Goal: Task Accomplishment & Management: Complete application form

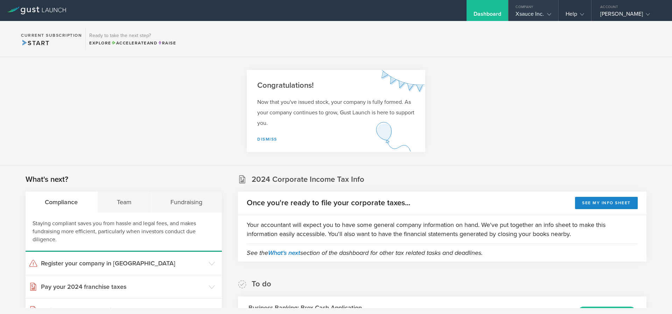
click at [521, 12] on div "Xsauce Inc." at bounding box center [533, 16] width 35 height 11
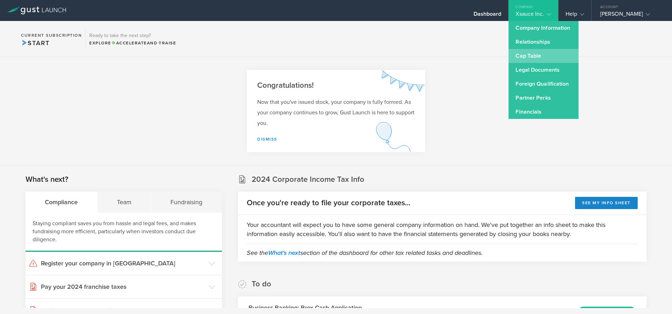
click at [526, 52] on link "Cap Table" at bounding box center [544, 56] width 70 height 14
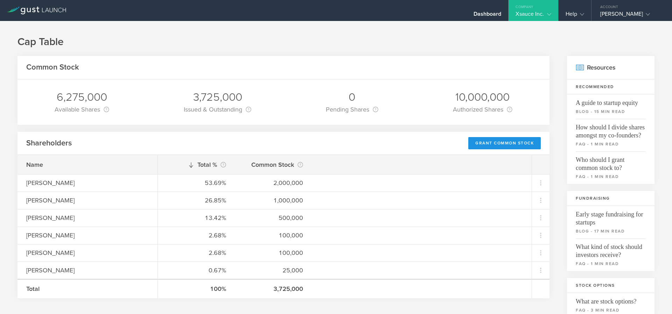
click at [474, 145] on div "Grant Common Stock" at bounding box center [505, 143] width 72 height 12
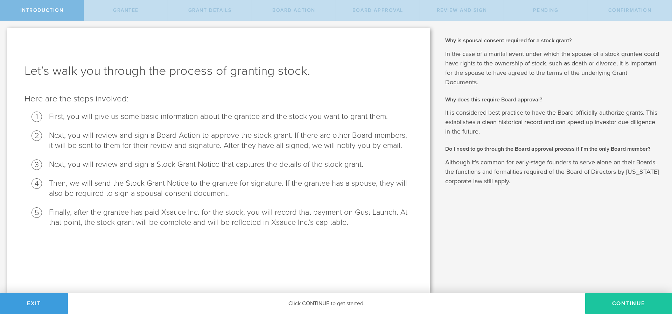
click at [620, 304] on button "Continue" at bounding box center [628, 303] width 87 height 21
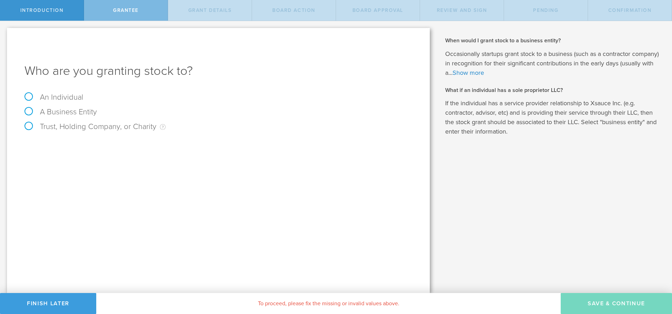
click at [27, 92] on div "Who are you granting stock to? An Individual A Business Entity Trust, Holding C…" at bounding box center [218, 160] width 423 height 265
click at [28, 97] on label "An Individual" at bounding box center [54, 97] width 59 height 9
click at [5, 32] on input "An Individual" at bounding box center [2, 26] width 5 height 11
radio input "true"
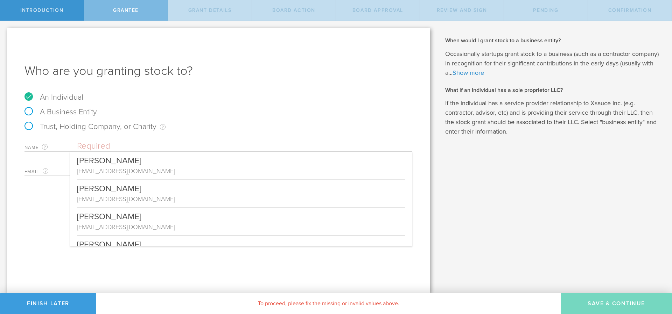
click at [100, 149] on input "text" at bounding box center [244, 146] width 335 height 11
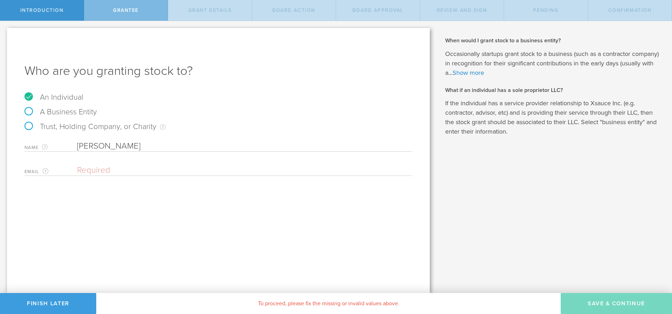
type input "Austin Jones"
click at [112, 173] on input "email" at bounding box center [243, 170] width 332 height 11
paste input "Austinmj.95@gmail.com"
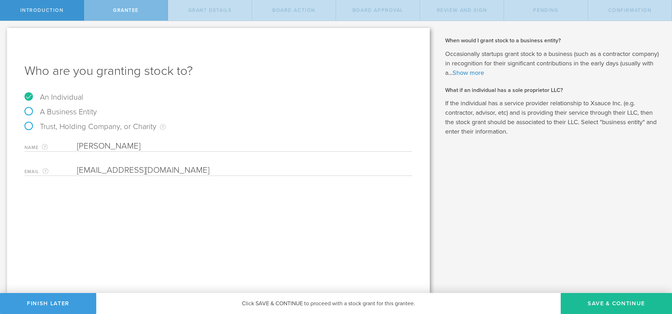
type input "Austinmj.95@gmail.com"
click at [242, 205] on div "Who are you granting stock to? An Individual A Business Entity Trust, Holding C…" at bounding box center [218, 160] width 423 height 265
click at [594, 305] on button "Save & Continue" at bounding box center [616, 303] width 111 height 21
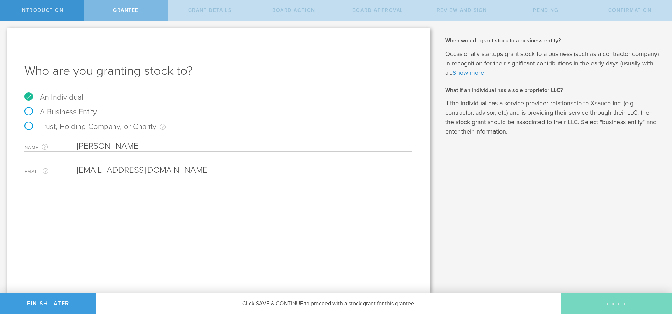
type input "48"
type input "12"
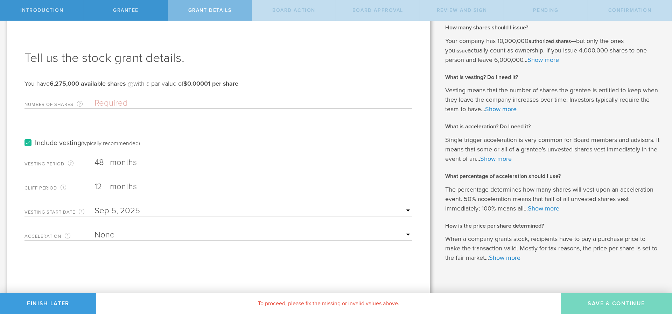
scroll to position [24, 0]
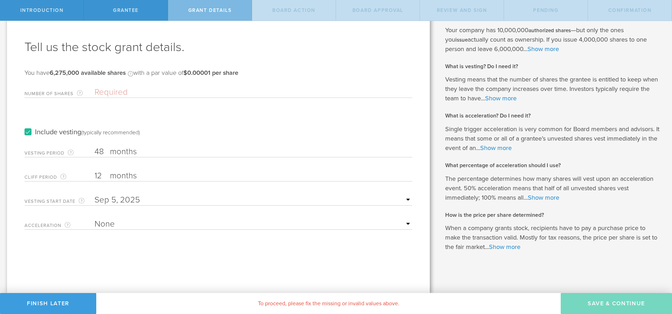
select select "single"
click at [95, 219] on select "None Single Trigger Double Trigger" at bounding box center [254, 224] width 318 height 11
select select "100"
click at [95, 243] on select "25% Acceleration 50% Acceleration 75% Acceleration 100% Acceleration" at bounding box center [254, 248] width 318 height 11
click at [97, 177] on input "12" at bounding box center [254, 176] width 318 height 11
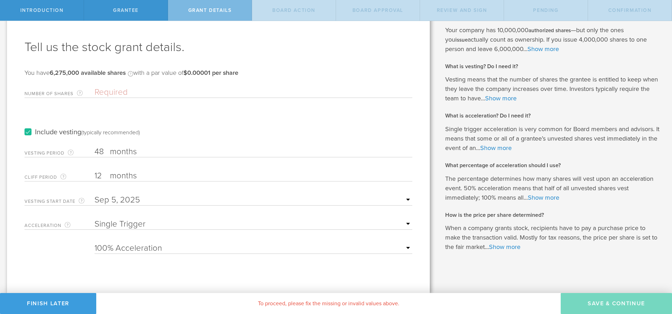
drag, startPoint x: 109, startPoint y: 176, endPoint x: 103, endPoint y: 178, distance: 5.5
click at [106, 176] on input "12" at bounding box center [254, 176] width 318 height 11
type input "1"
type input "6"
type input "0"
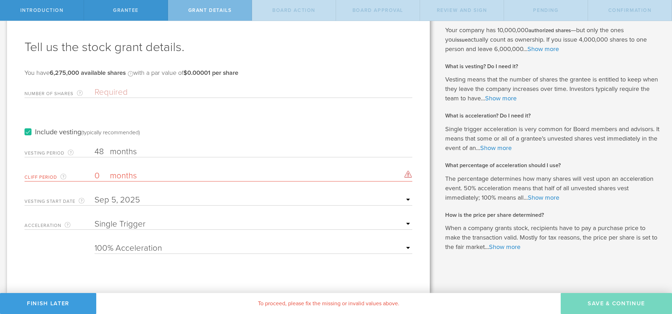
drag, startPoint x: 172, startPoint y: 245, endPoint x: 88, endPoint y: 234, distance: 85.0
click at [84, 241] on form "Number of Shares The total amount of stock the company is granting to this reci…" at bounding box center [219, 169] width 388 height 171
drag, startPoint x: 126, startPoint y: 176, endPoint x: 186, endPoint y: 180, distance: 60.0
click at [127, 175] on label "months" at bounding box center [145, 177] width 70 height 12
click at [164, 163] on form "Number of Shares The total amount of stock the company is granting to this reci…" at bounding box center [219, 169] width 388 height 171
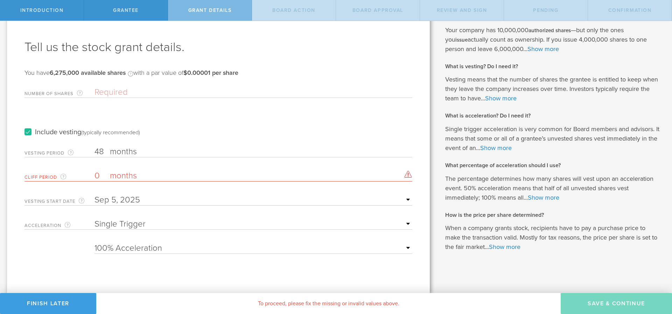
click at [113, 202] on input "text" at bounding box center [254, 200] width 318 height 11
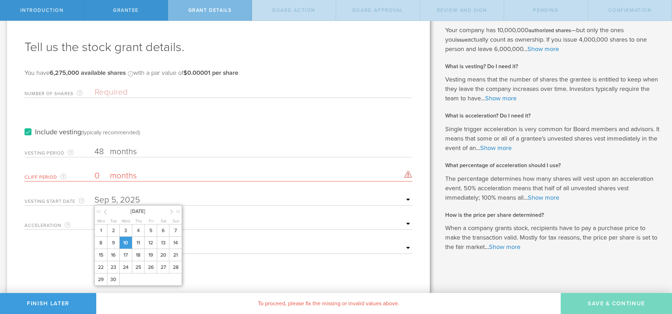
click at [124, 243] on span "10" at bounding box center [125, 243] width 13 height 12
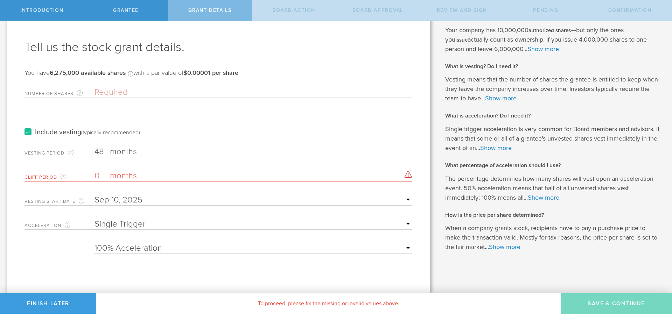
scroll to position [0, 0]
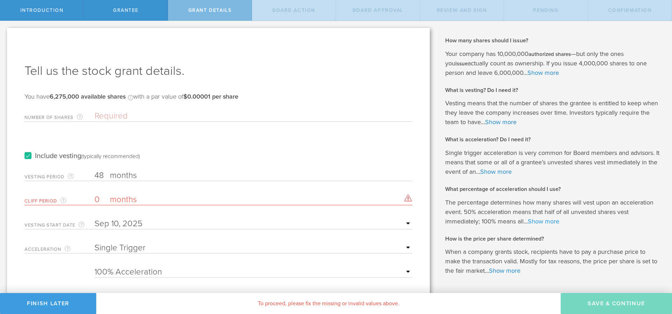
click at [536, 223] on link "Show more" at bounding box center [544, 222] width 32 height 8
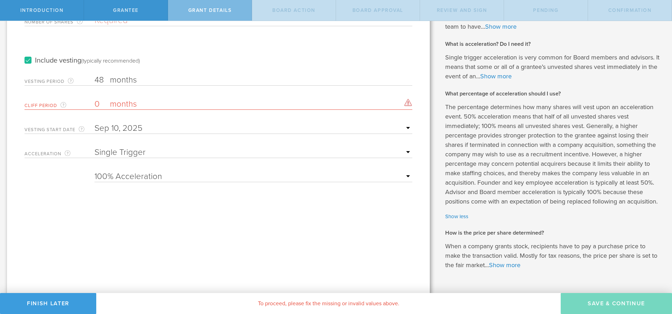
scroll to position [81, 0]
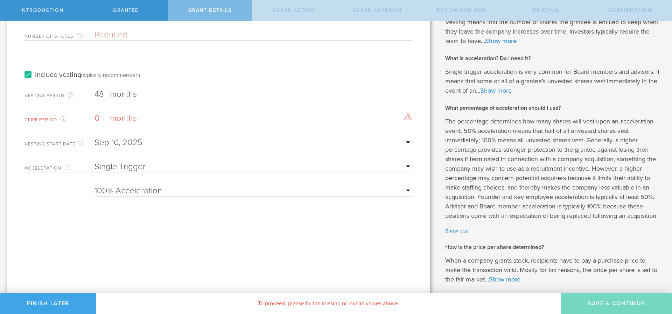
click at [36, 310] on button "Finish Later" at bounding box center [48, 303] width 96 height 21
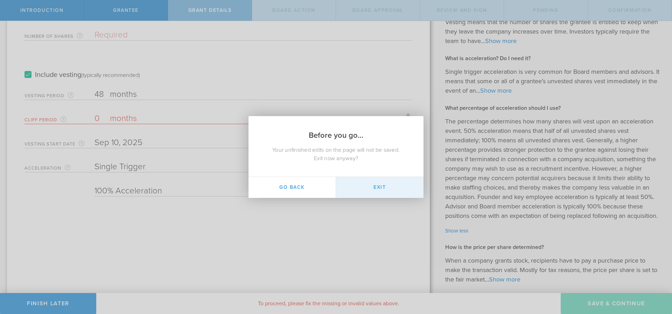
click at [365, 184] on button "Exit" at bounding box center [380, 187] width 88 height 21
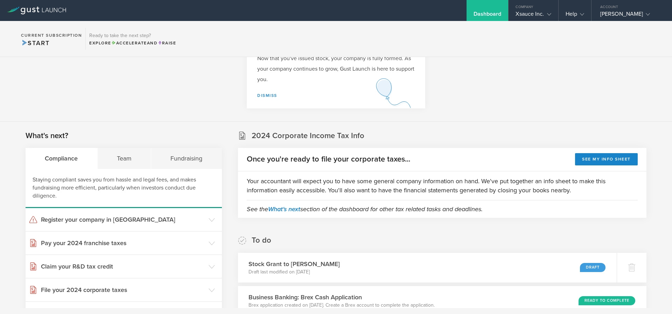
scroll to position [42, 0]
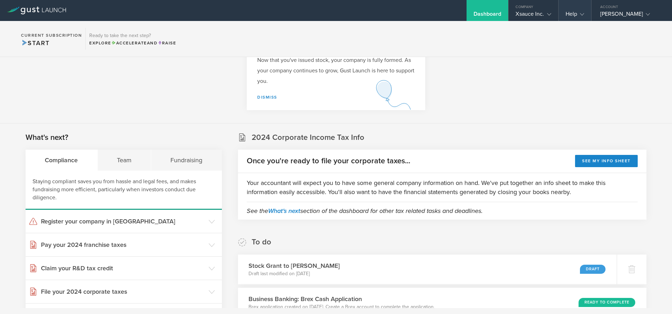
click at [559, 9] on div "Help" at bounding box center [575, 10] width 33 height 21
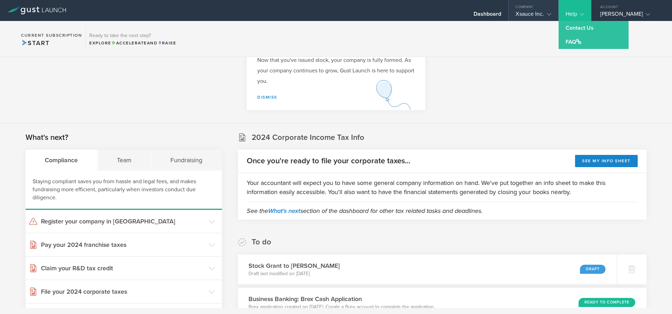
click at [542, 15] on div "Xsauce Inc." at bounding box center [533, 16] width 35 height 11
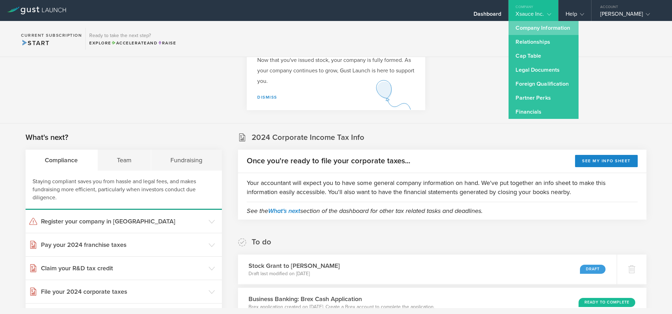
click at [535, 30] on link "Company Information" at bounding box center [544, 28] width 70 height 14
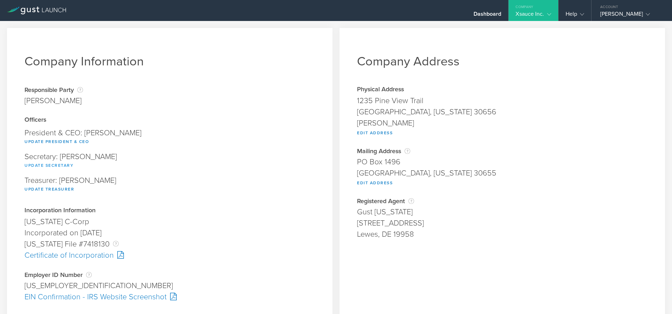
click at [36, 166] on button "Update Secretary" at bounding box center [49, 165] width 49 height 8
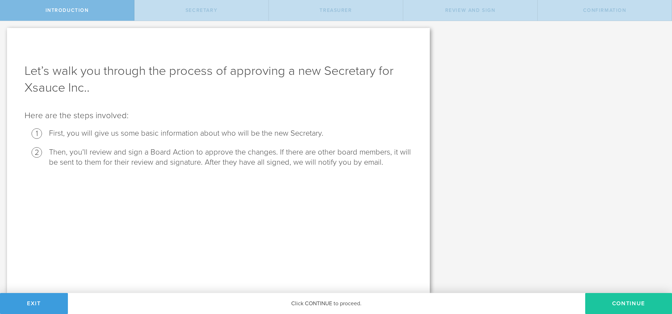
click at [616, 303] on button "Continue" at bounding box center [628, 303] width 87 height 21
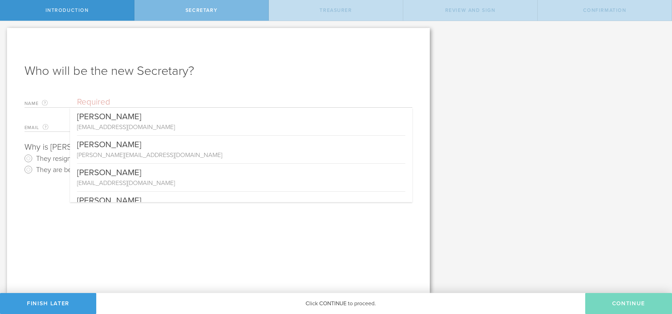
click at [93, 98] on input "text" at bounding box center [244, 102] width 335 height 11
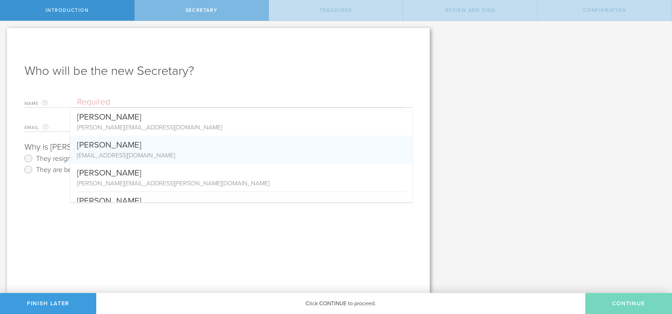
scroll to position [168, 0]
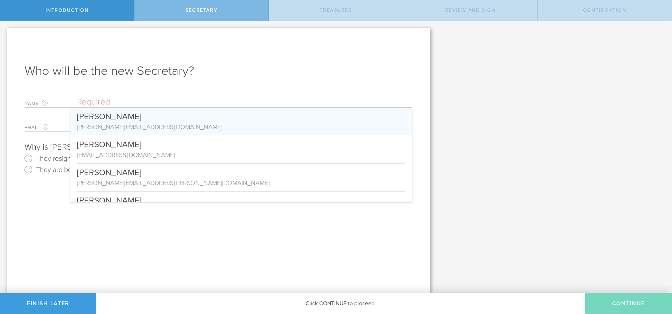
click at [120, 123] on div "[PERSON_NAME][EMAIL_ADDRESS][DOMAIN_NAME]" at bounding box center [241, 127] width 328 height 9
type input "[PERSON_NAME]"
type input "[PERSON_NAME][EMAIL_ADDRESS][DOMAIN_NAME]"
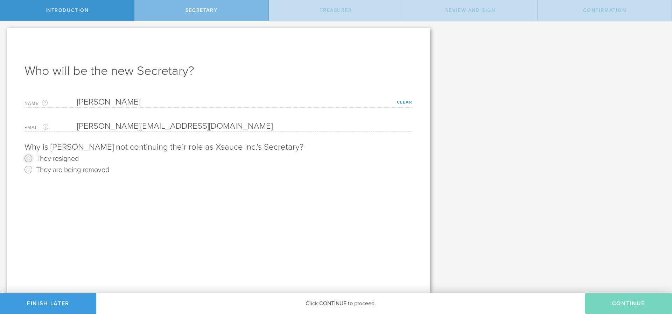
click at [29, 159] on input "They resigned" at bounding box center [28, 158] width 11 height 11
radio input "true"
click at [642, 309] on button "Continue" at bounding box center [628, 303] width 87 height 21
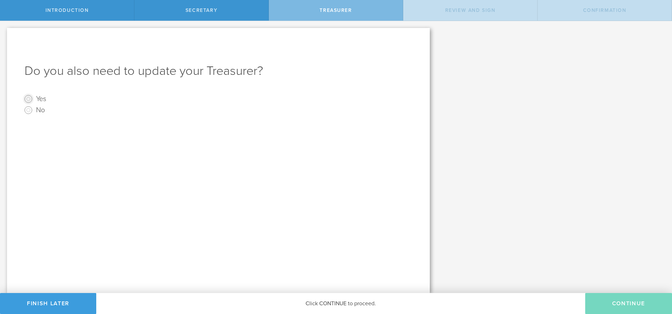
click at [27, 99] on input "Yes" at bounding box center [28, 98] width 11 height 11
radio input "true"
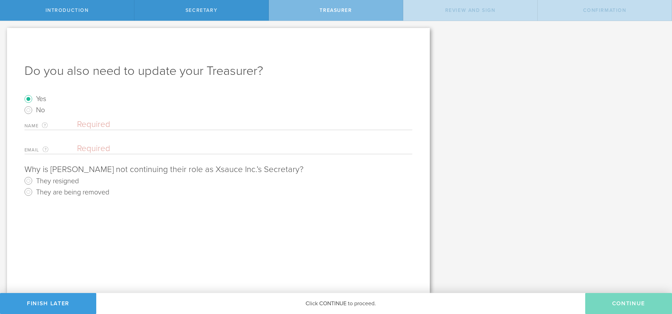
click at [125, 123] on input "text" at bounding box center [244, 124] width 335 height 11
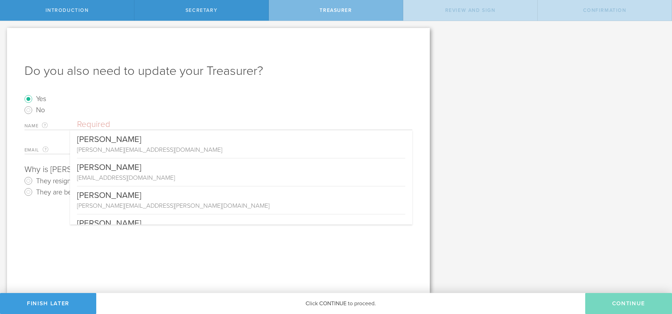
scroll to position [168, 0]
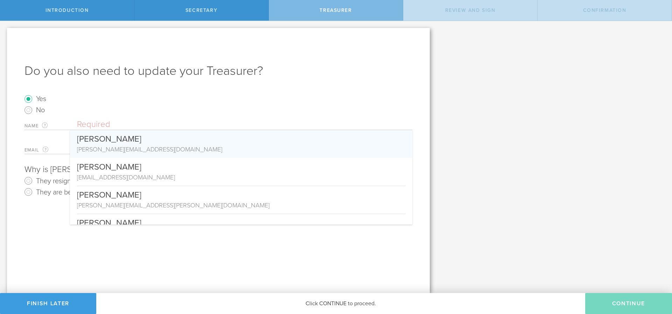
click at [131, 146] on div "[PERSON_NAME][EMAIL_ADDRESS][DOMAIN_NAME]" at bounding box center [241, 149] width 328 height 9
type input "[PERSON_NAME]"
type input "[PERSON_NAME][EMAIL_ADDRESS][DOMAIN_NAME]"
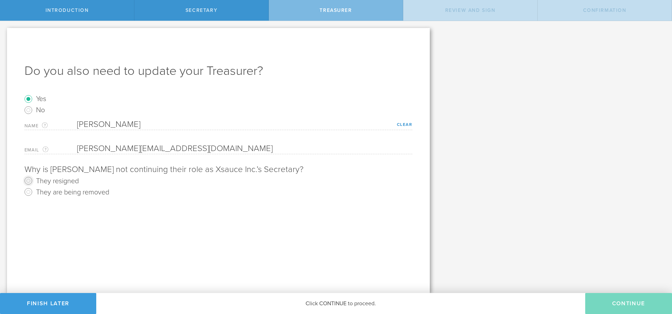
click at [27, 183] on input "They resigned" at bounding box center [28, 180] width 11 height 11
radio input "true"
click at [639, 305] on button "Continue" at bounding box center [628, 303] width 87 height 21
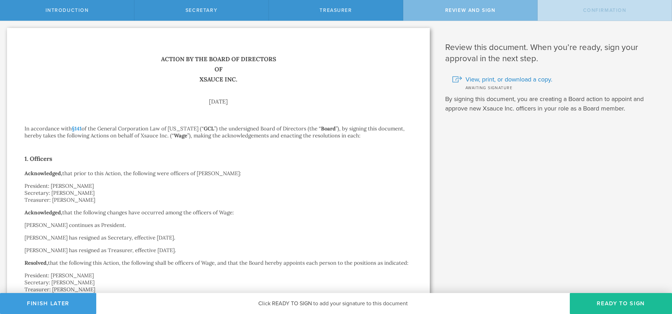
scroll to position [137, 0]
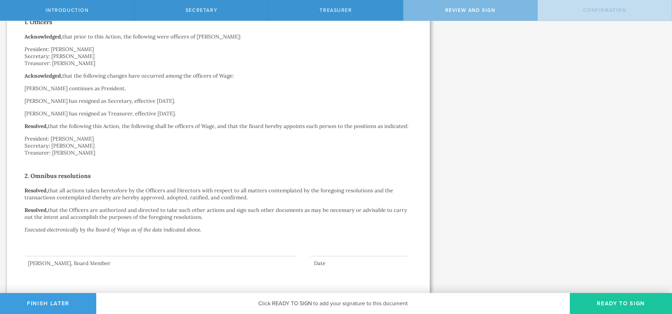
click at [600, 301] on button "Ready to Sign" at bounding box center [621, 303] width 102 height 21
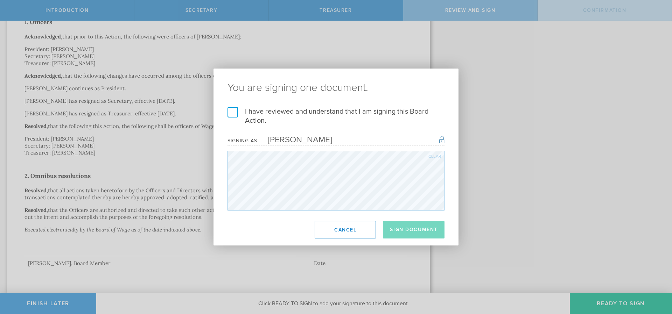
click at [229, 109] on label "I have reviewed and understand that I am signing this Board Action." at bounding box center [336, 116] width 217 height 18
click at [0, 0] on input "I have reviewed and understand that I am signing this Board Action." at bounding box center [0, 0] width 0 height 0
click at [430, 230] on button "Sign Document" at bounding box center [414, 230] width 62 height 18
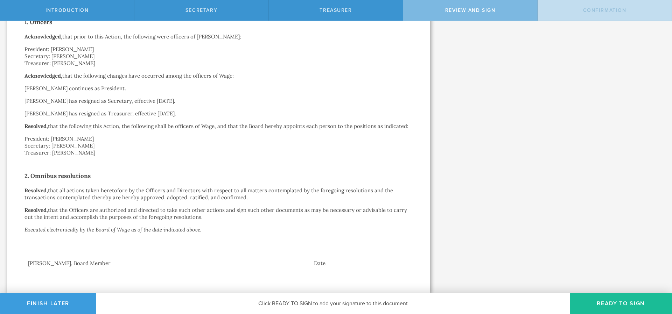
scroll to position [0, 0]
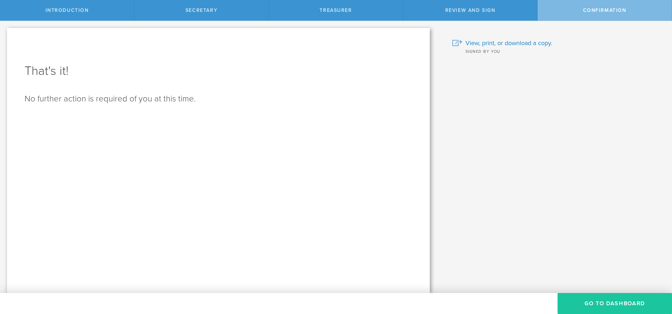
click at [622, 306] on button "Go To Dashboard" at bounding box center [615, 303] width 115 height 21
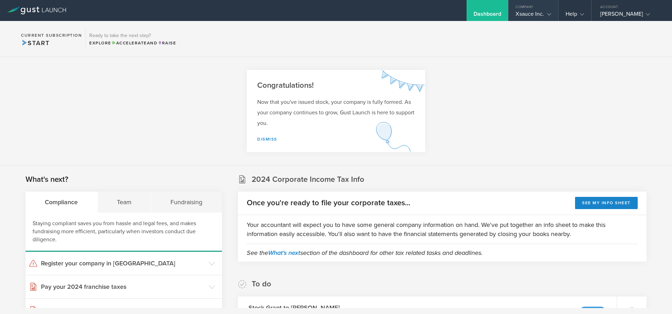
click at [531, 14] on div "Xsauce Inc." at bounding box center [533, 16] width 35 height 11
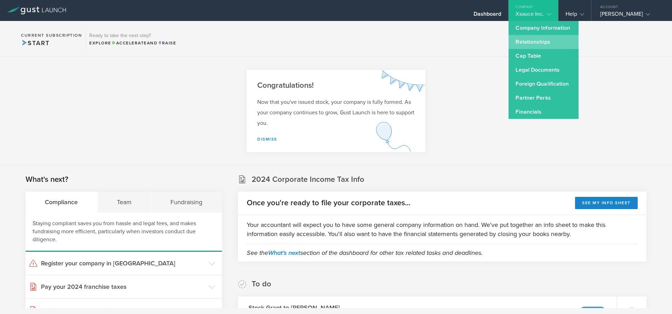
click at [542, 42] on link "Relationships" at bounding box center [544, 42] width 70 height 14
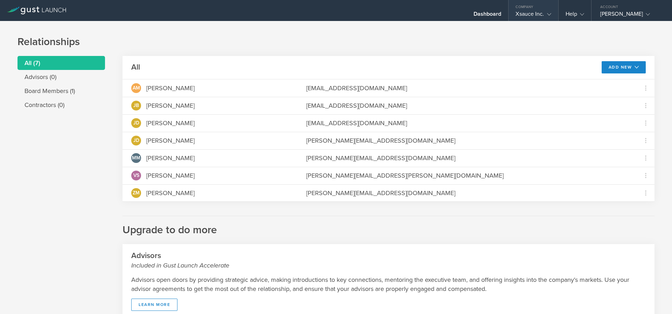
click at [542, 14] on div "Xsauce Inc." at bounding box center [533, 16] width 35 height 11
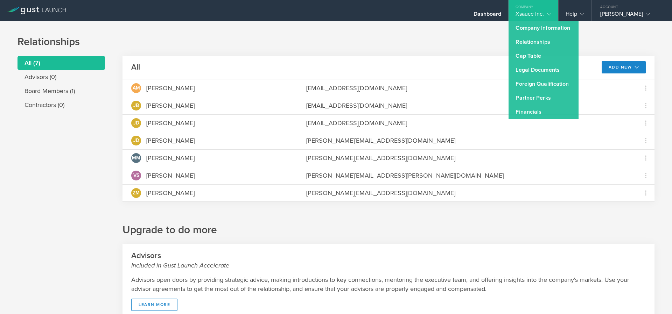
click at [585, 39] on h1 "Relationships" at bounding box center [336, 42] width 637 height 14
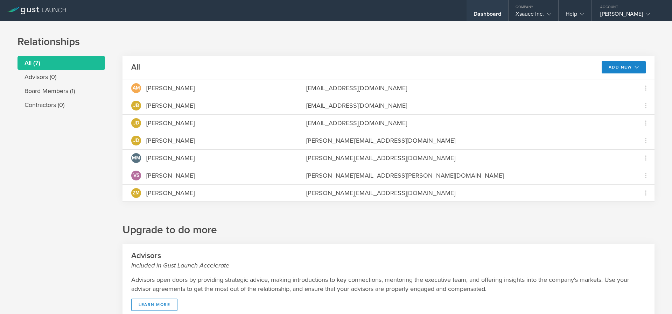
click at [490, 17] on div "Dashboard" at bounding box center [488, 16] width 28 height 11
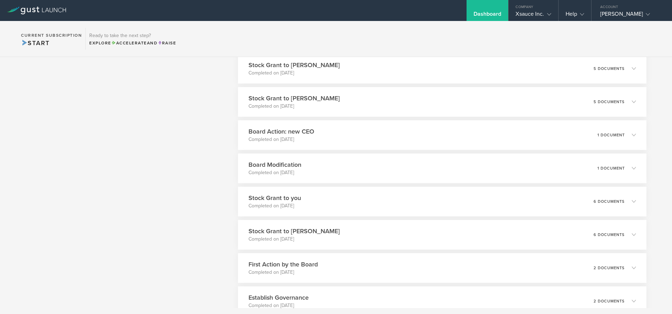
scroll to position [520, 0]
click at [315, 199] on div "Stock Grant to you Completed on [DATE] 6 documents" at bounding box center [442, 201] width 417 height 30
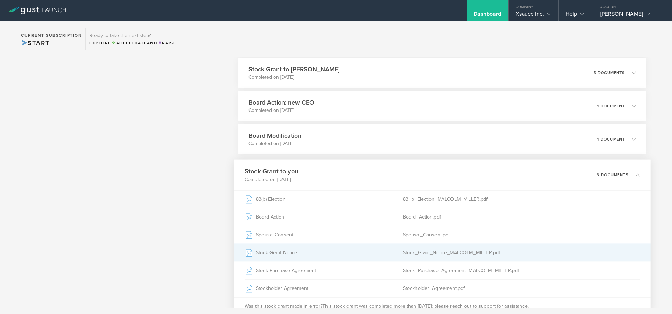
scroll to position [604, 0]
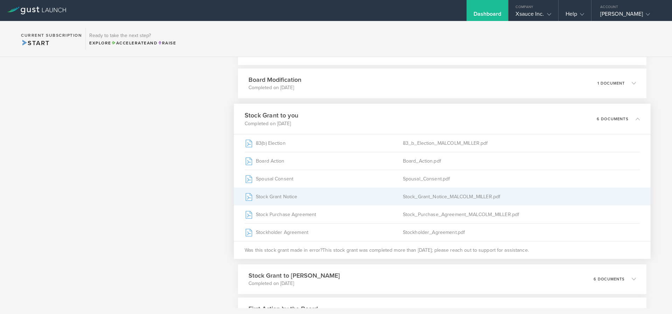
click at [283, 196] on div "Stock Grant Notice" at bounding box center [324, 197] width 158 height 18
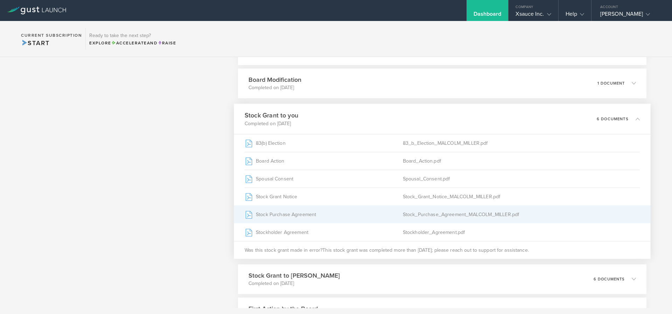
click at [273, 213] on div "Stock Purchase Agreement" at bounding box center [324, 215] width 158 height 18
